Goal: Task Accomplishment & Management: Manage account settings

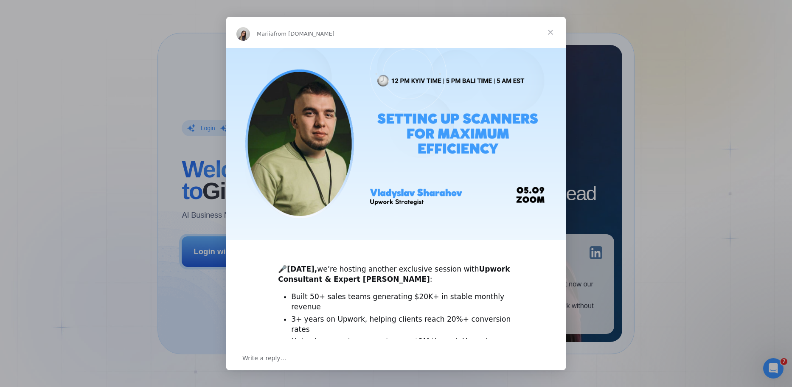
click at [552, 30] on span "Close" at bounding box center [551, 32] width 31 height 31
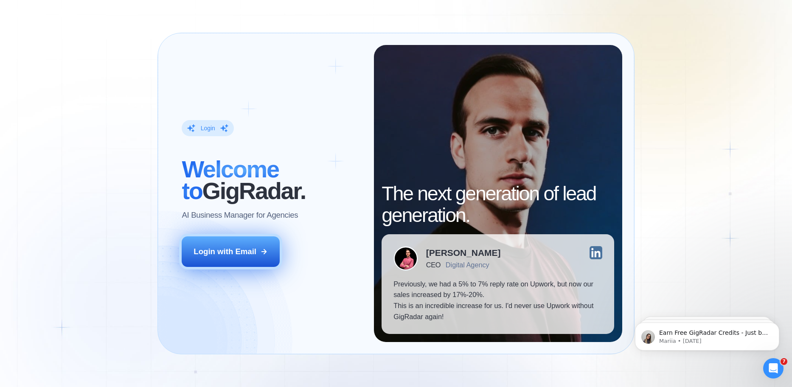
click at [246, 252] on div "Login with Email" at bounding box center [225, 251] width 63 height 11
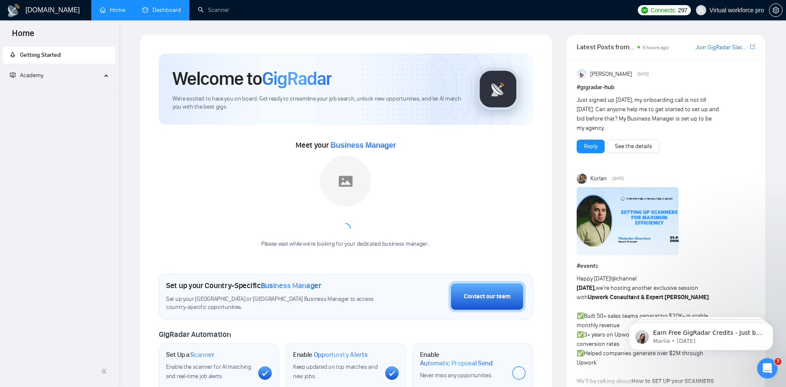
click at [149, 12] on link "Dashboard" at bounding box center [161, 9] width 39 height 7
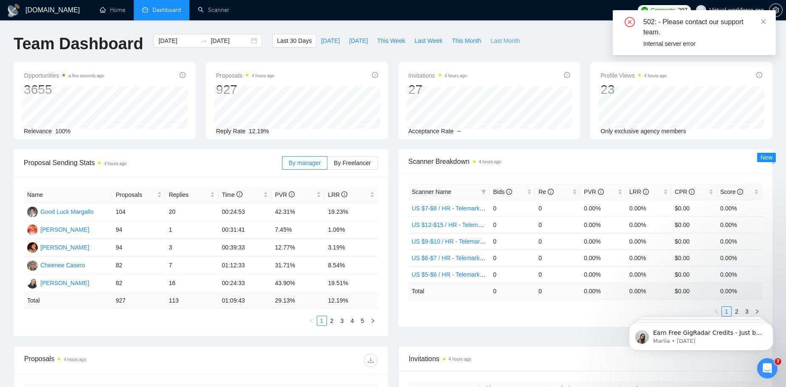
click at [492, 42] on span "Last Month" at bounding box center [505, 40] width 29 height 9
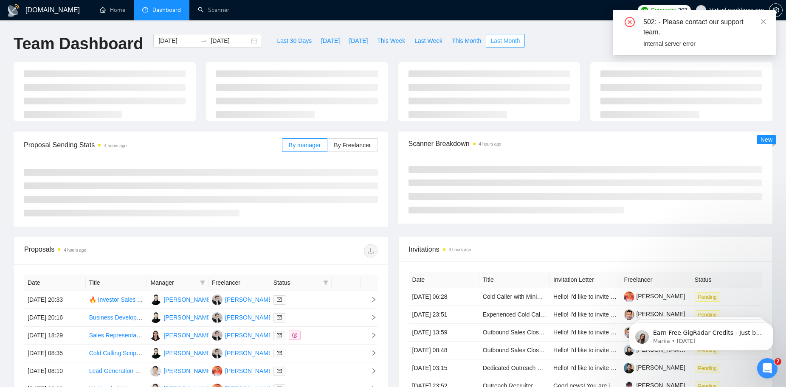
type input "[DATE]"
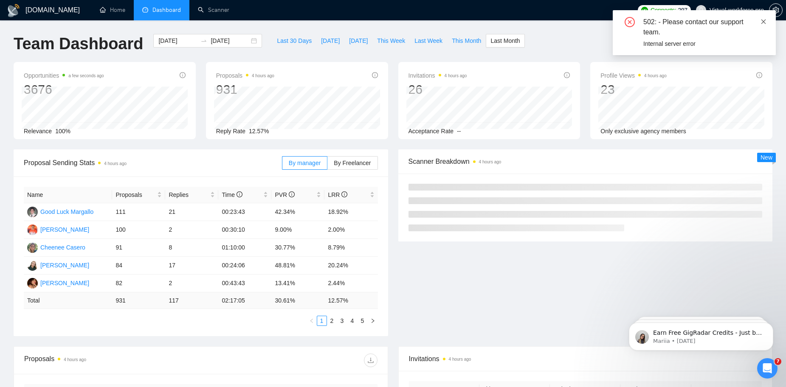
click at [764, 22] on icon "close" at bounding box center [764, 22] width 6 height 6
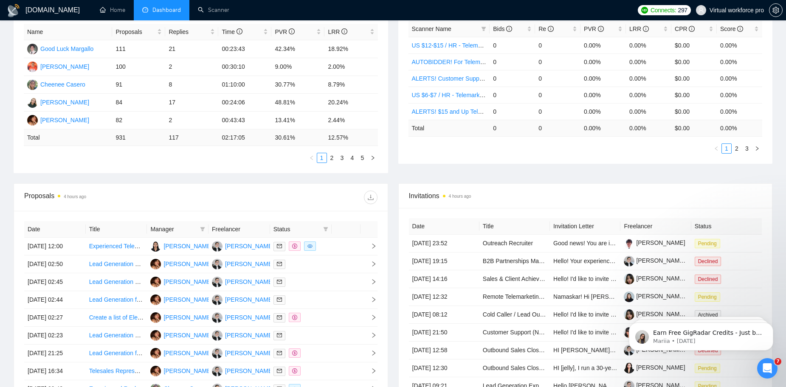
scroll to position [170, 0]
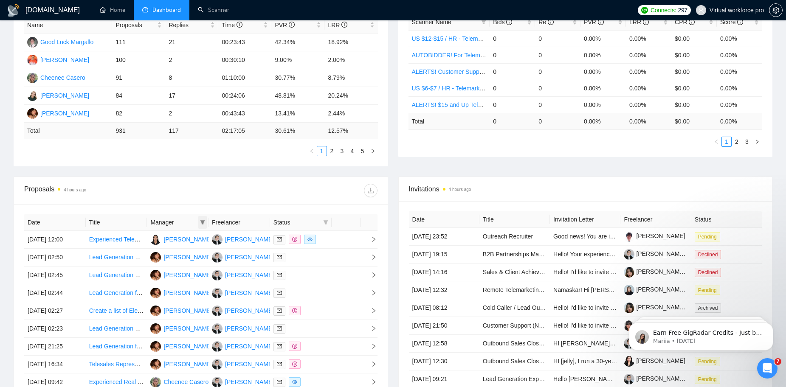
click at [205, 223] on icon "filter" at bounding box center [202, 222] width 5 height 5
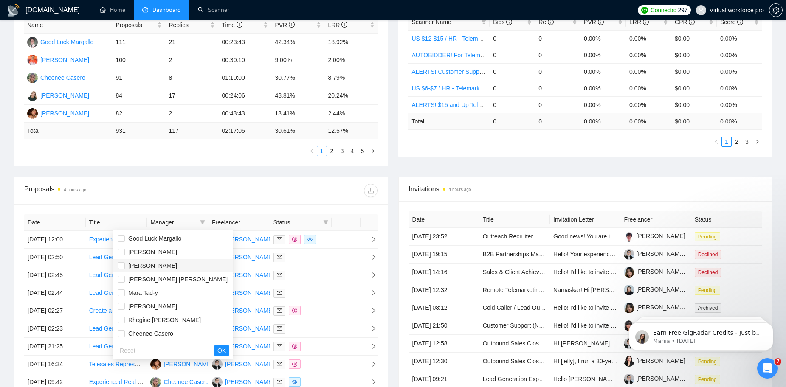
click at [160, 267] on span "[PERSON_NAME]" at bounding box center [152, 265] width 49 height 7
checkbox input "true"
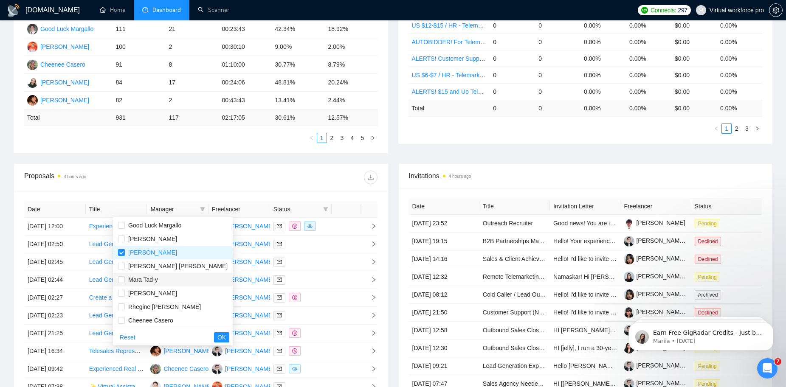
scroll to position [212, 0]
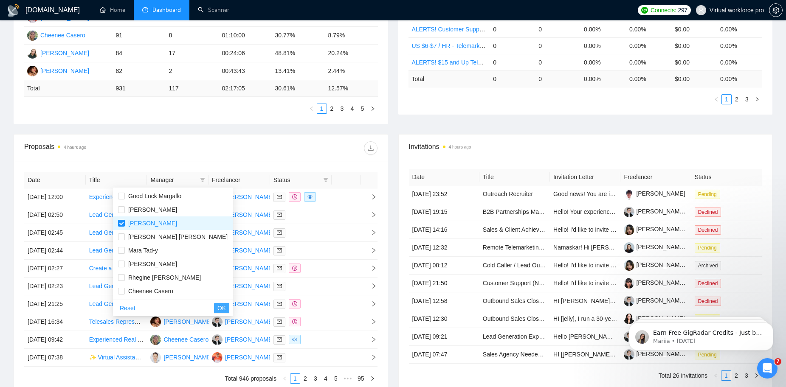
click at [217, 307] on span "OK" at bounding box center [221, 308] width 8 height 9
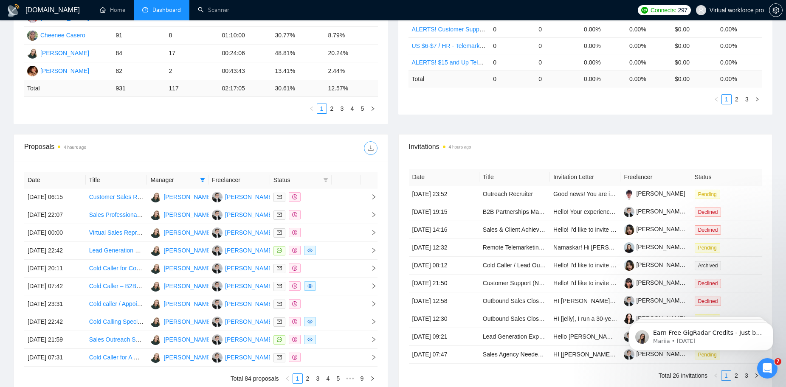
click at [372, 147] on icon "download" at bounding box center [370, 148] width 7 height 7
